Goal: Contribute content: Add original content to the website for others to see

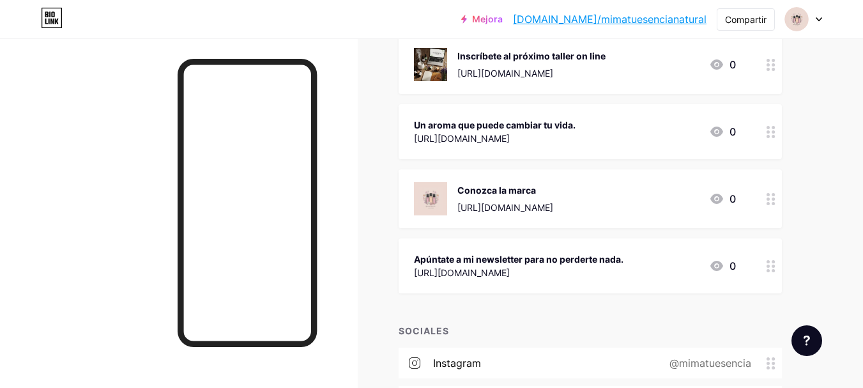
scroll to position [345, 0]
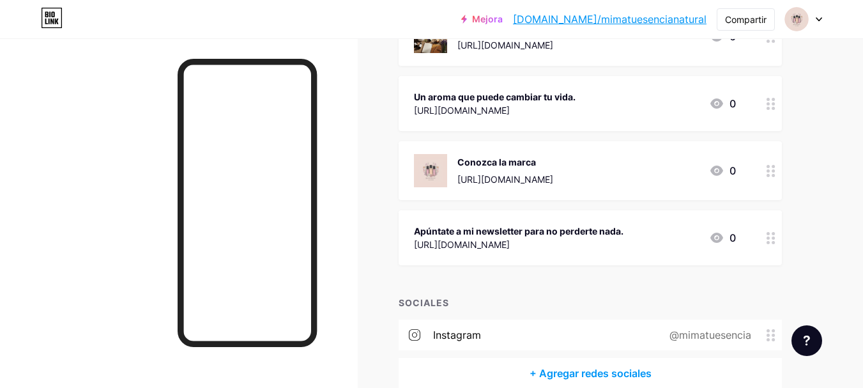
click at [510, 239] on font "[URL][DOMAIN_NAME]" at bounding box center [462, 244] width 96 height 11
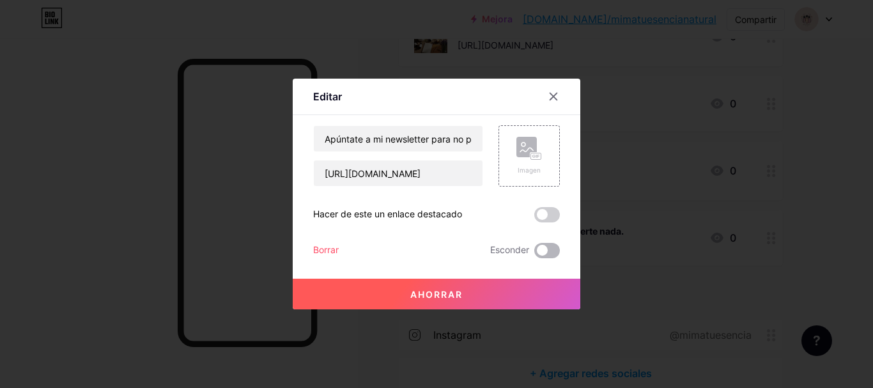
click at [554, 251] on span at bounding box center [547, 250] width 26 height 15
click at [534, 254] on input "checkbox" at bounding box center [534, 254] width 0 height 0
click at [499, 295] on button "Ahorrar" at bounding box center [437, 294] width 288 height 31
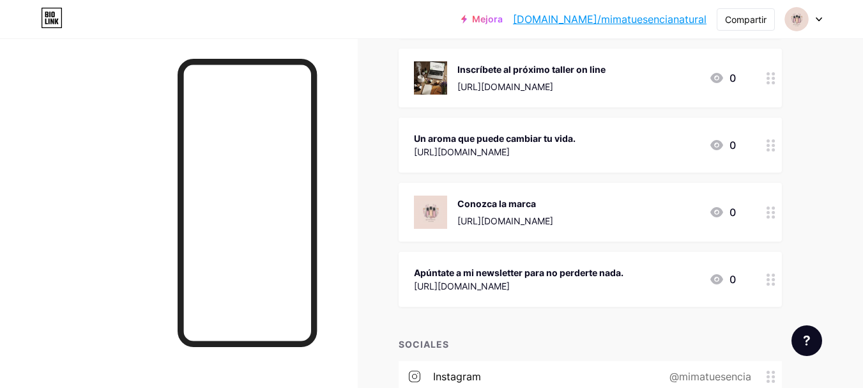
scroll to position [281, 0]
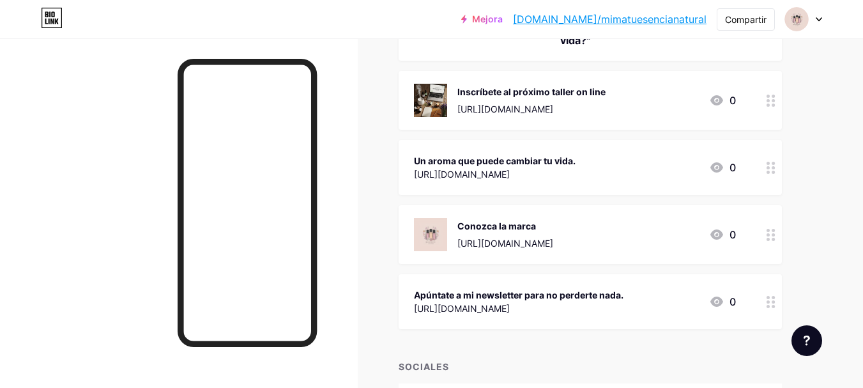
click at [510, 169] on font "[URL][DOMAIN_NAME]" at bounding box center [462, 174] width 96 height 11
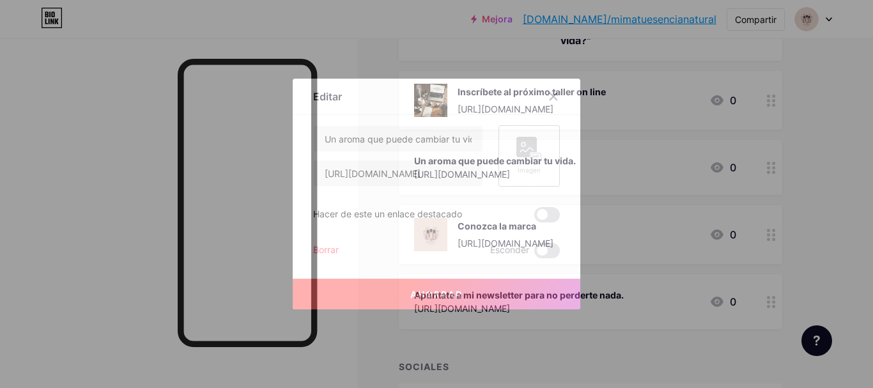
click at [532, 153] on rect at bounding box center [536, 156] width 10 height 6
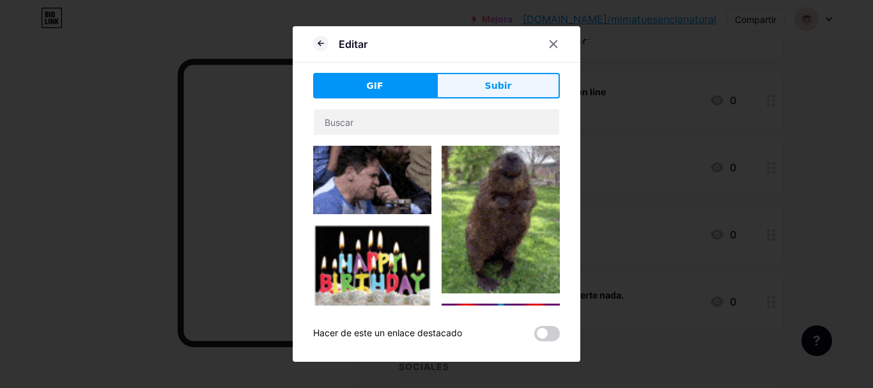
click at [483, 94] on button "Subir" at bounding box center [497, 86] width 123 height 26
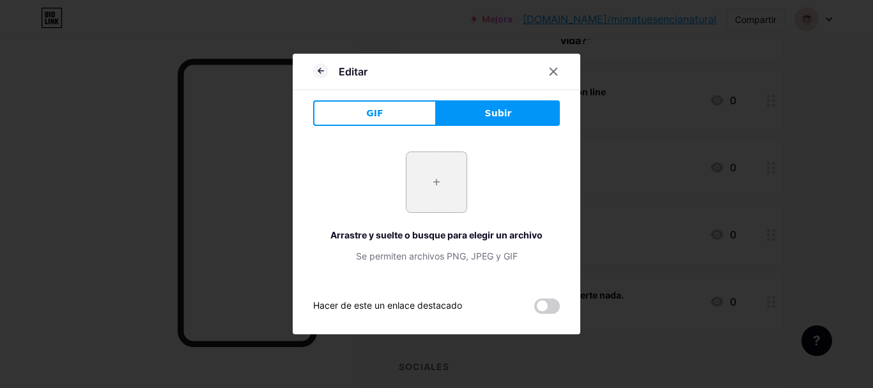
click at [431, 170] on input "file" at bounding box center [436, 182] width 60 height 60
click at [552, 74] on icon at bounding box center [553, 71] width 10 height 10
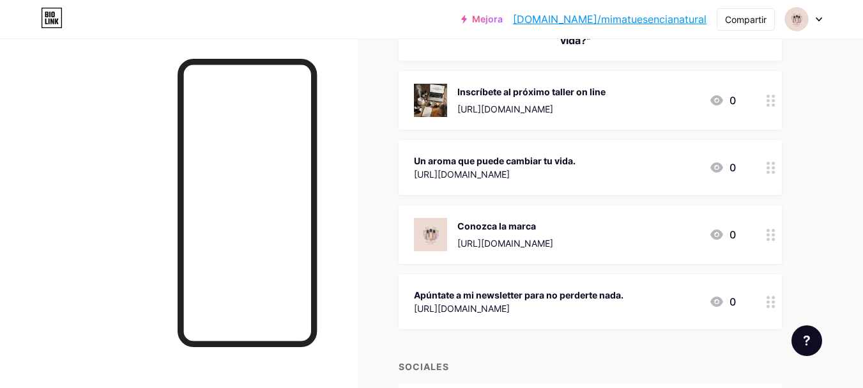
click at [470, 164] on font "Un aroma que puede cambiar tu vida." at bounding box center [495, 160] width 162 height 11
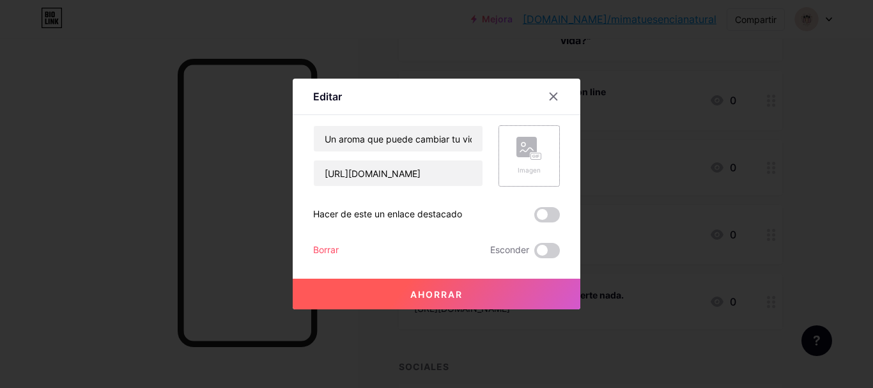
click at [516, 152] on div "Imagen" at bounding box center [528, 155] width 61 height 61
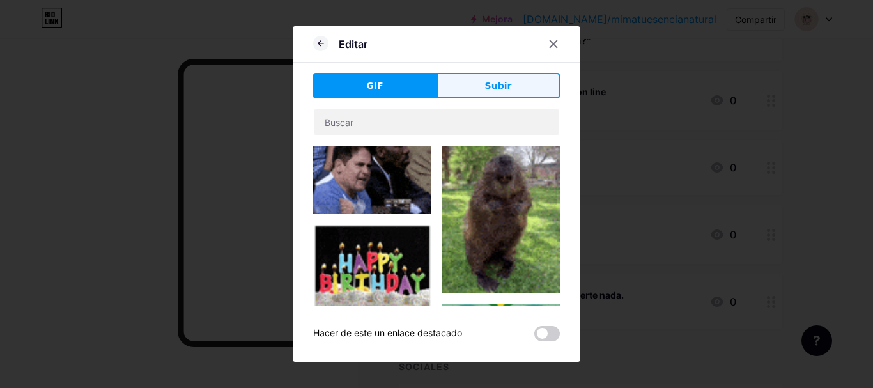
click at [480, 89] on button "Subir" at bounding box center [497, 86] width 123 height 26
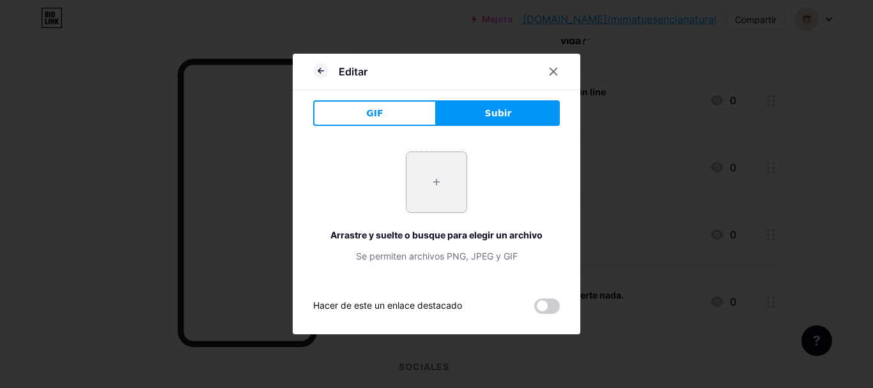
click at [407, 179] on input "file" at bounding box center [436, 182] width 60 height 60
type input "C:\fakepath\IMG_1831.jpeg"
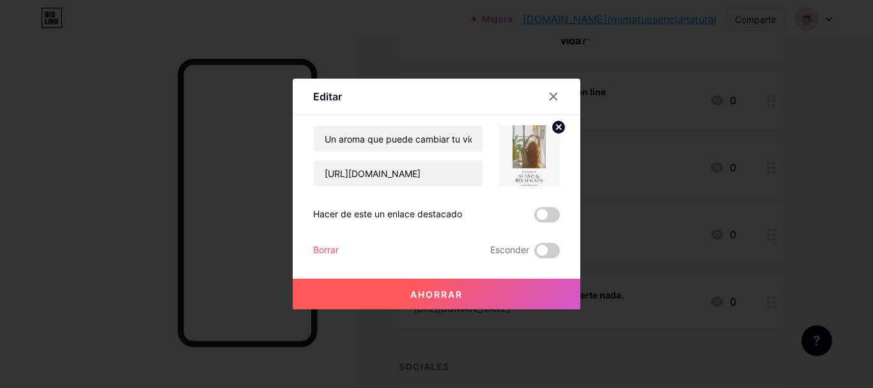
click at [465, 290] on button "Ahorrar" at bounding box center [437, 294] width 288 height 31
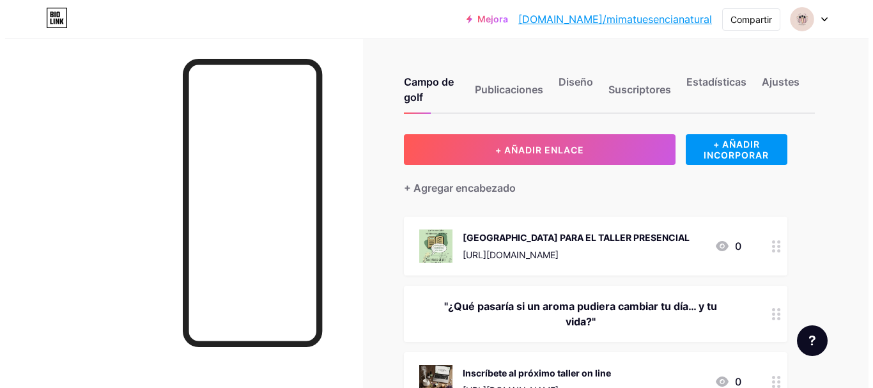
scroll to position [64, 0]
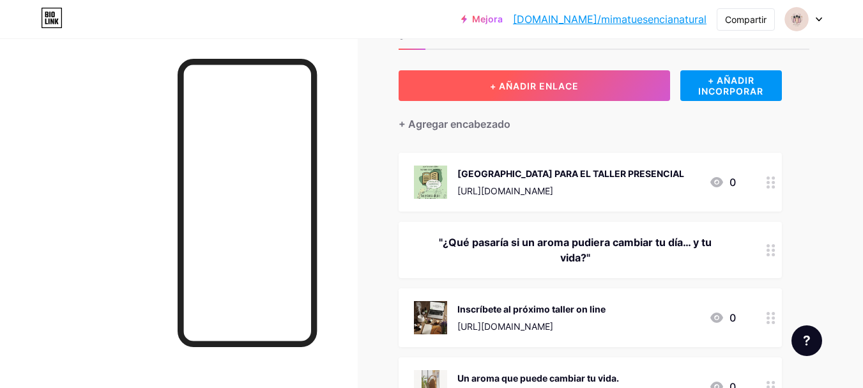
click at [557, 90] on font "+ AÑADIR ENLACE" at bounding box center [534, 86] width 89 height 11
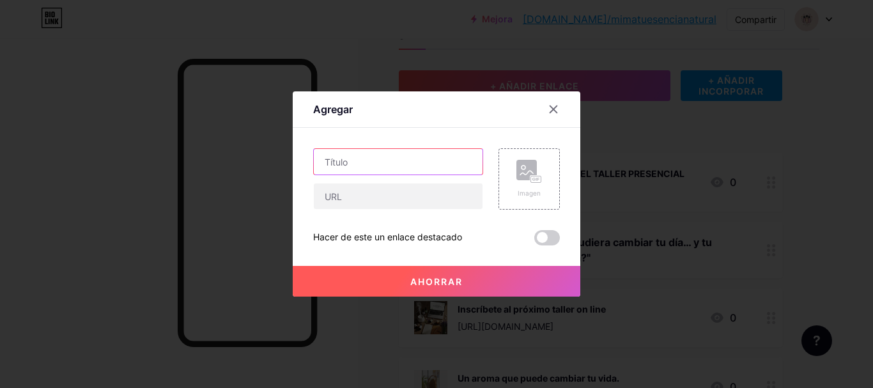
click at [396, 158] on input "text" at bounding box center [398, 162] width 169 height 26
type input "R"
click at [362, 164] on input "Registro para nuevo socios" at bounding box center [398, 162] width 169 height 26
click at [445, 163] on input "Registro para nuevo socios" at bounding box center [398, 162] width 169 height 26
click at [363, 164] on input "Registro para nuevo socios con" at bounding box center [398, 162] width 169 height 26
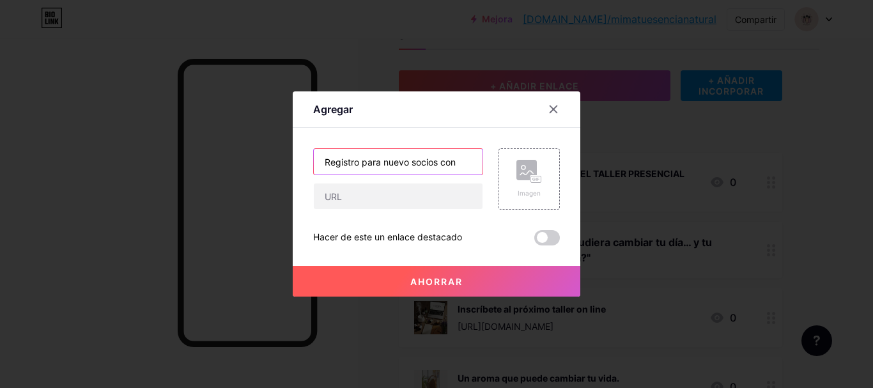
click at [363, 164] on input "Registro para nuevo socios con" at bounding box center [398, 162] width 169 height 26
drag, startPoint x: 455, startPoint y: 164, endPoint x: 289, endPoint y: 172, distance: 166.4
click at [289, 172] on div "Agregar Contenido YouTube Reproduce videos de YouTube sin salir de tu página. A…" at bounding box center [436, 194] width 873 height 388
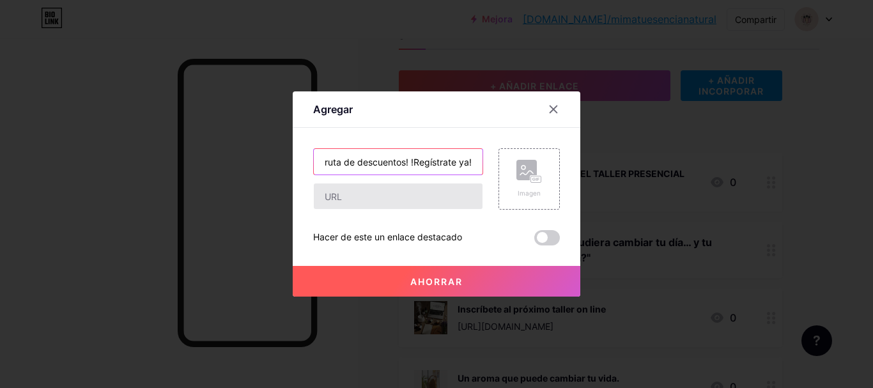
type input "!Disfruta de descuentos! !Regístrate ya!"
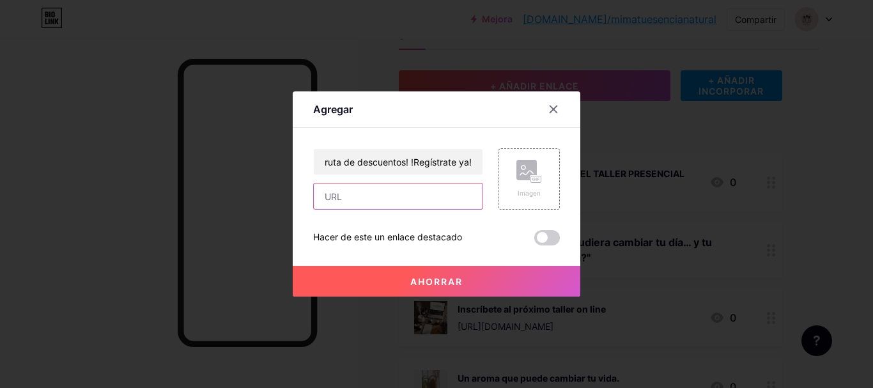
scroll to position [0, 0]
click at [415, 198] on input "text" at bounding box center [398, 196] width 169 height 26
click at [369, 201] on input "text" at bounding box center [398, 196] width 169 height 26
paste input "[URL][DOMAIN_NAME]"
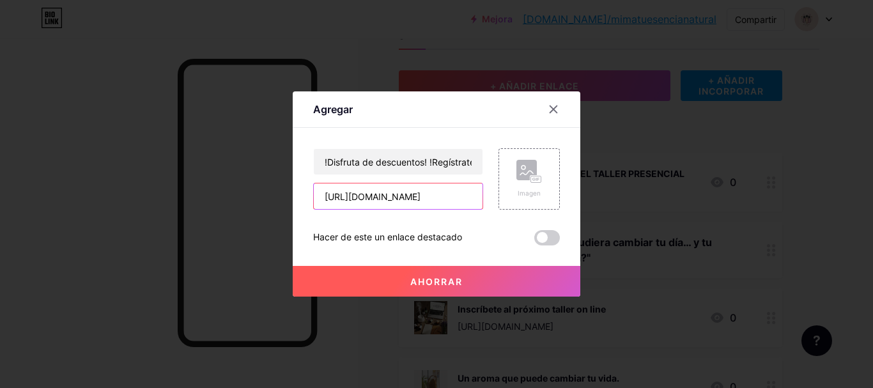
type input "[URL][DOMAIN_NAME]"
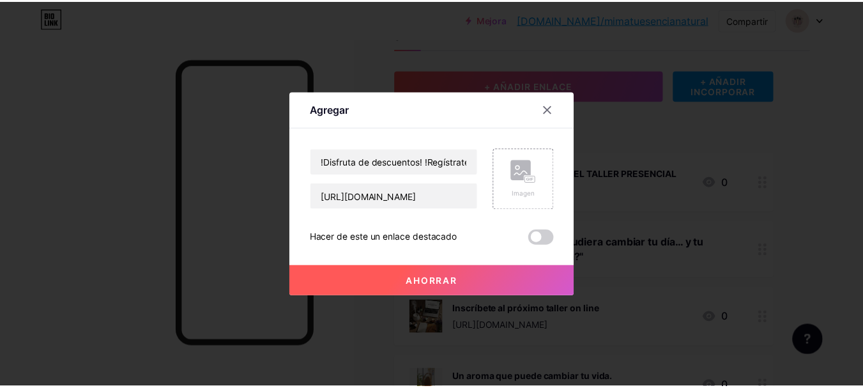
scroll to position [0, 0]
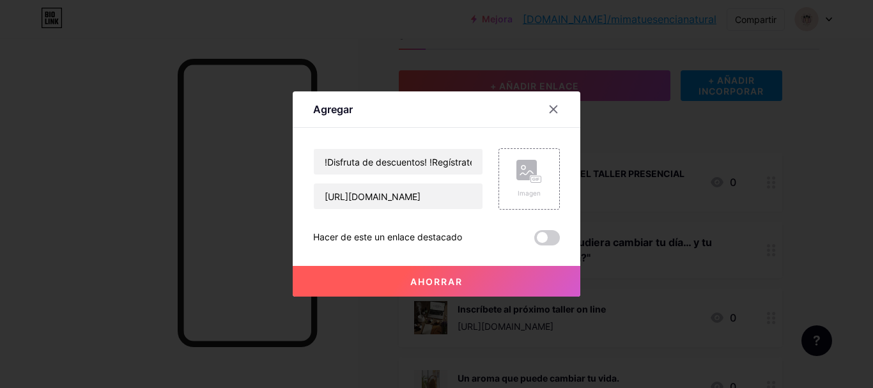
click at [552, 237] on span at bounding box center [547, 237] width 26 height 15
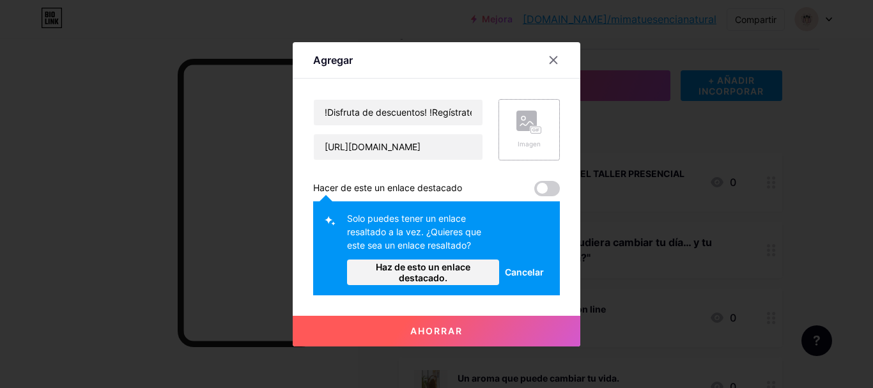
click at [532, 136] on div "Imagen" at bounding box center [529, 130] width 26 height 38
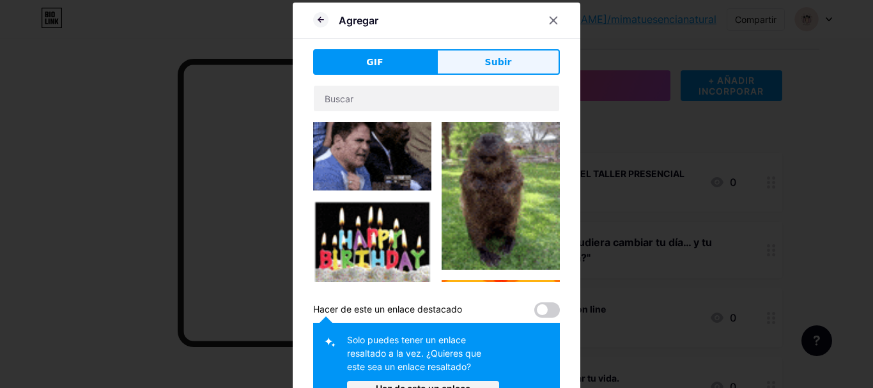
click at [497, 60] on font "Subir" at bounding box center [498, 62] width 27 height 10
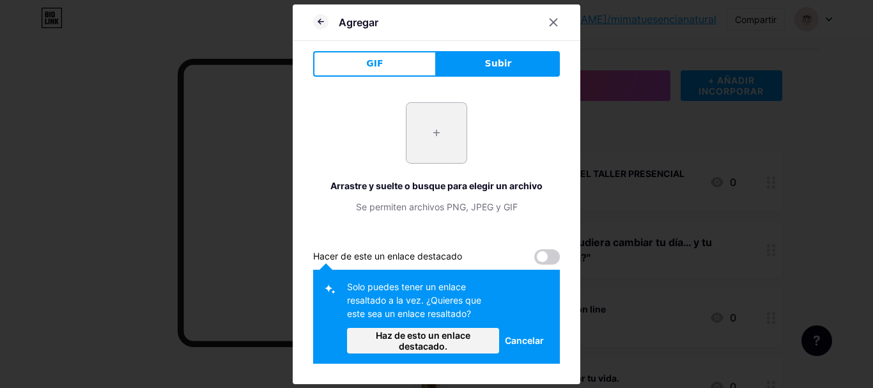
click at [426, 133] on input "file" at bounding box center [436, 133] width 60 height 60
click at [434, 139] on input "file" at bounding box center [436, 133] width 60 height 60
click at [445, 137] on input "file" at bounding box center [436, 133] width 60 height 60
type input "C:\fakepath\48472D.jpg"
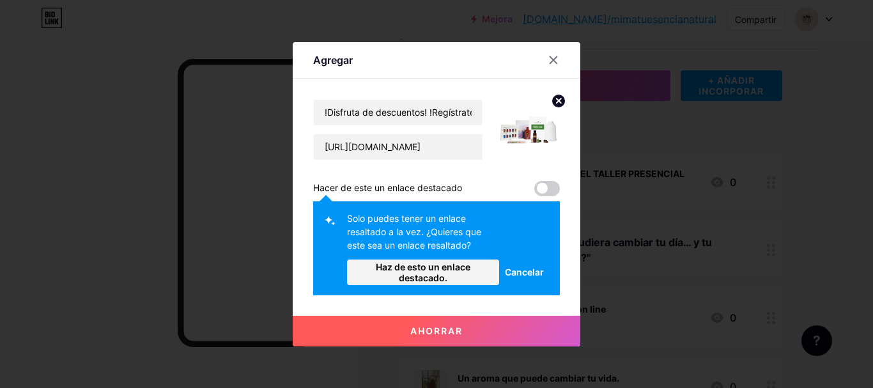
click at [513, 268] on font "Cancelar" at bounding box center [524, 271] width 39 height 11
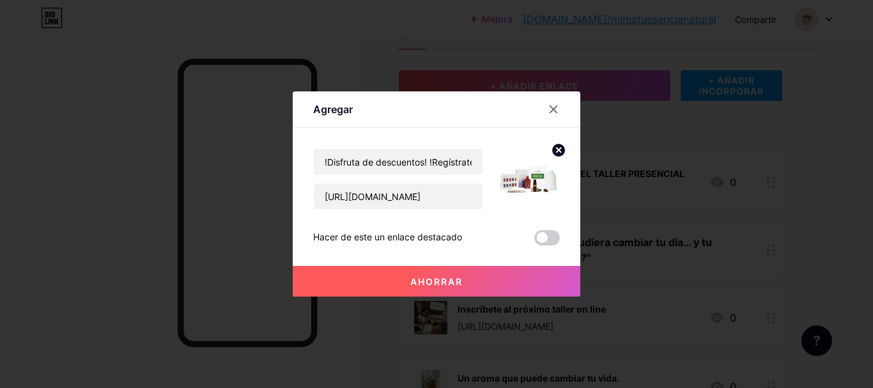
click at [552, 237] on span at bounding box center [547, 237] width 26 height 15
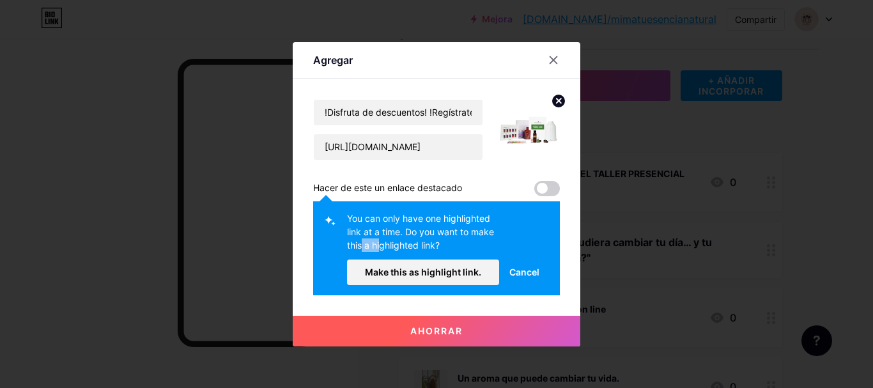
click at [552, 237] on div "You can only have one highlighted link at a time. Do you want to make this a hi…" at bounding box center [436, 248] width 247 height 94
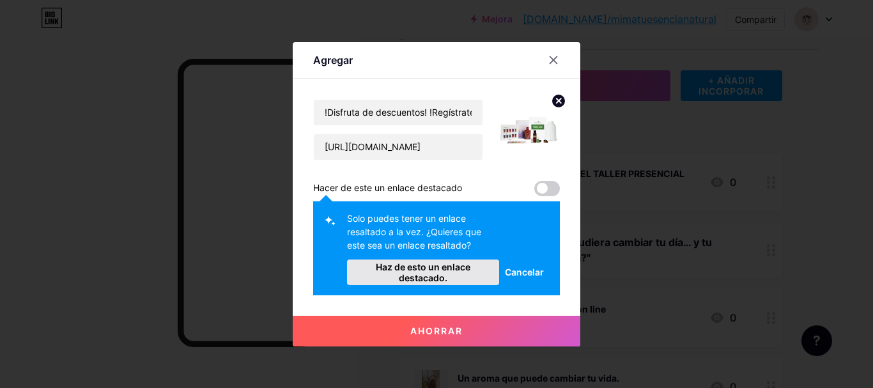
click at [464, 277] on font "Haz de esto un enlace destacado." at bounding box center [423, 272] width 137 height 22
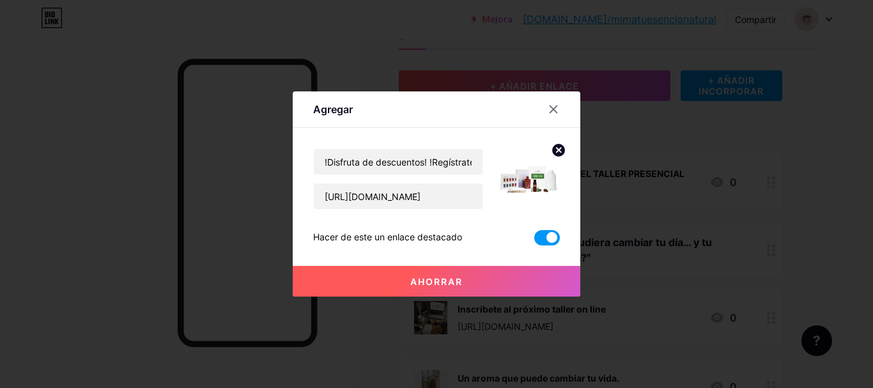
click at [509, 281] on button "Ahorrar" at bounding box center [437, 281] width 288 height 31
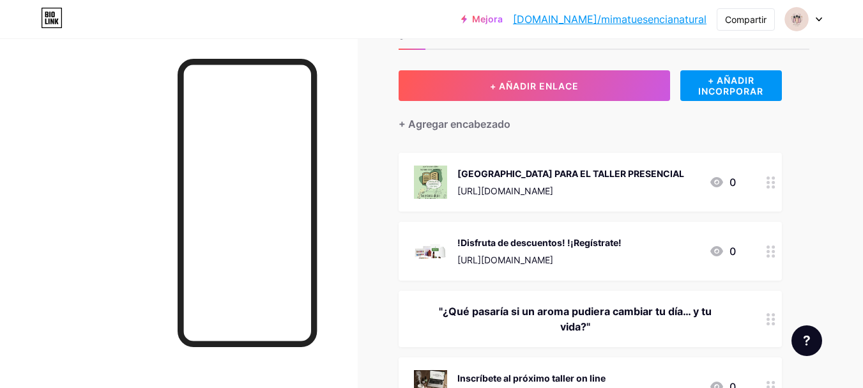
click at [553, 262] on font "[URL][DOMAIN_NAME]" at bounding box center [506, 259] width 96 height 11
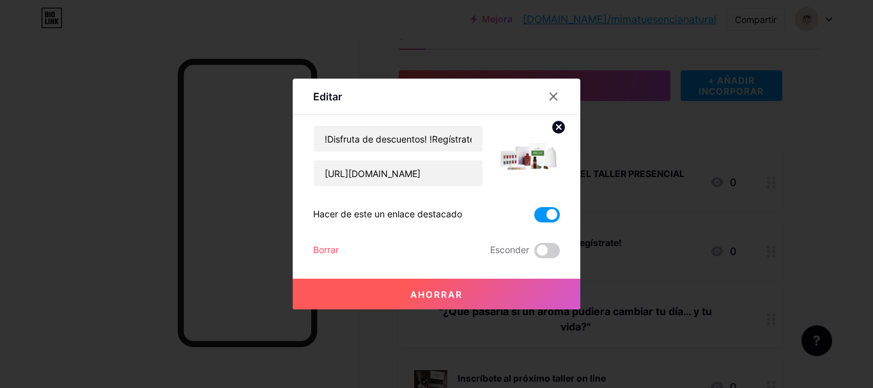
click at [421, 298] on font "Ahorrar" at bounding box center [436, 294] width 52 height 11
